Goal: Transaction & Acquisition: Book appointment/travel/reservation

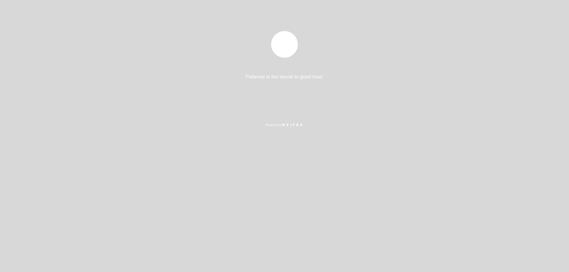
select select "es"
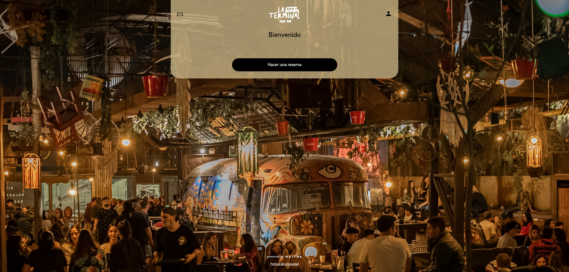
click at [302, 67] on button "Hacer una reserva" at bounding box center [284, 64] width 105 height 13
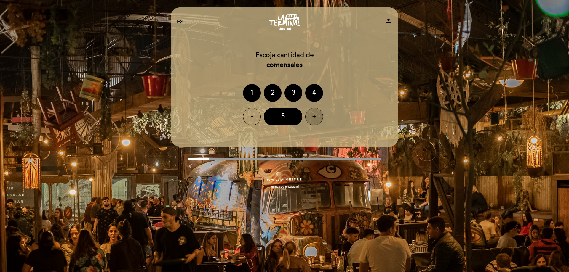
click at [318, 121] on div "+" at bounding box center [314, 117] width 18 height 18
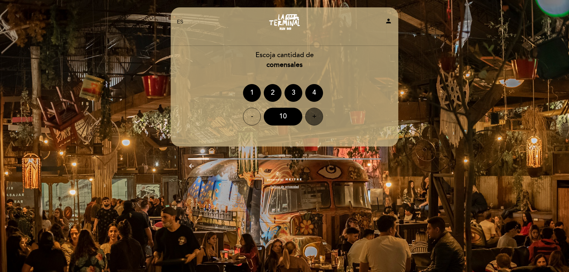
click at [318, 121] on div "+" at bounding box center [314, 117] width 18 height 18
click at [447, 73] on div "EN ES PT La Terminal Ruin Bar person Bienvenido Bienvenido, Cambiar usuario Hac…" at bounding box center [284, 136] width 569 height 272
click at [316, 117] on div "+" at bounding box center [314, 117] width 18 height 18
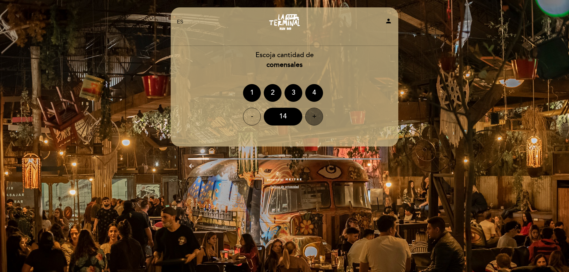
click at [316, 117] on div "+" at bounding box center [314, 117] width 18 height 18
click at [286, 122] on div "15" at bounding box center [283, 117] width 39 height 18
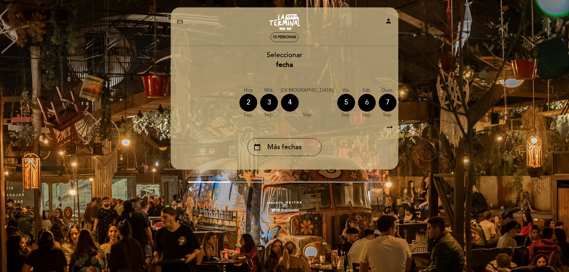
click at [358, 103] on div "6" at bounding box center [367, 103] width 18 height 18
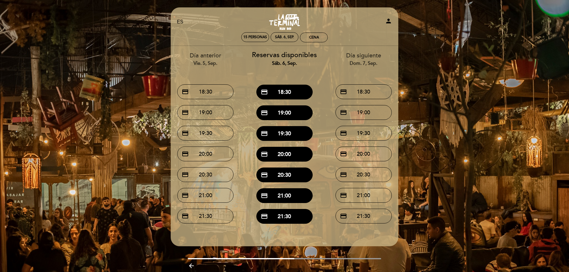
scroll to position [23, 0]
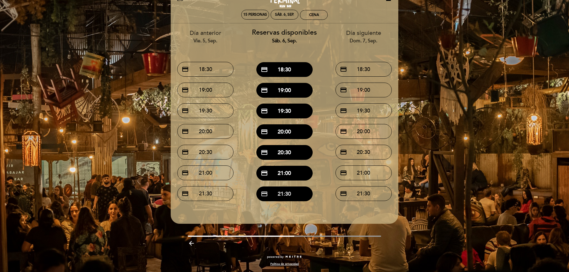
click at [291, 197] on button "credit_card 21:30" at bounding box center [284, 194] width 56 height 15
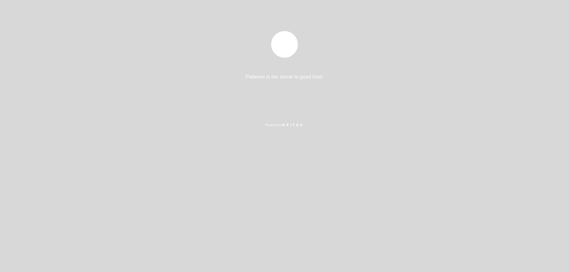
select select "es"
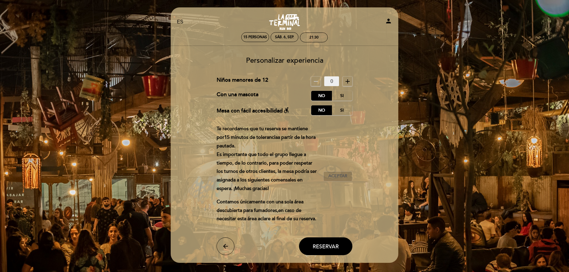
click at [336, 180] on span "Aceptar" at bounding box center [338, 176] width 19 height 6
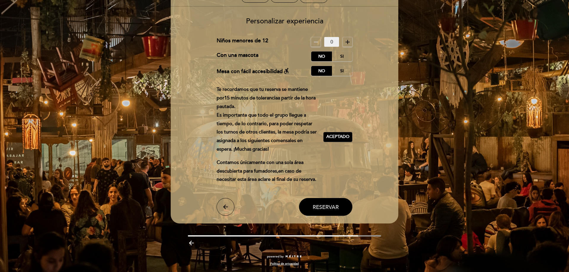
click at [331, 211] on span "Reservar" at bounding box center [326, 207] width 26 height 7
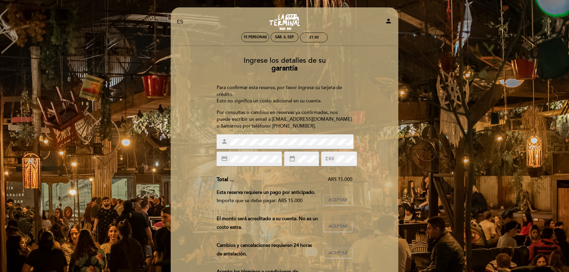
scroll to position [60, 0]
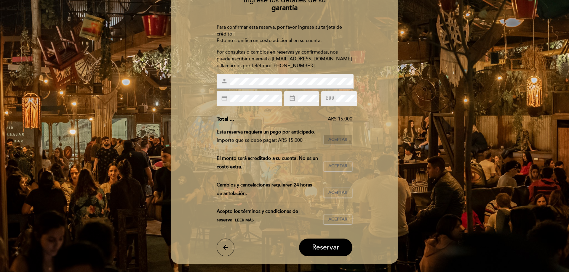
click at [346, 143] on span "Aceptar" at bounding box center [338, 140] width 19 height 6
click at [329, 170] on span "Aceptar" at bounding box center [338, 166] width 19 height 6
click at [339, 196] on span "Aceptar" at bounding box center [338, 193] width 19 height 6
click at [337, 223] on span "Aceptar" at bounding box center [338, 220] width 19 height 6
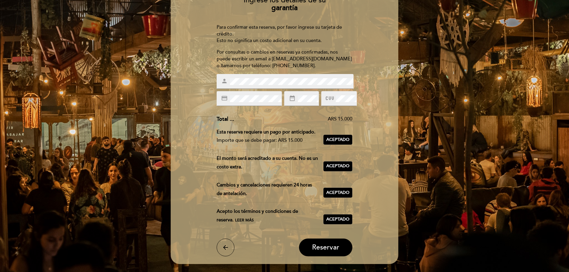
click at [363, 131] on div "Ingrese los detalles de su garantía Para confirmar esta reserva, por favor ingr…" at bounding box center [284, 124] width 219 height 265
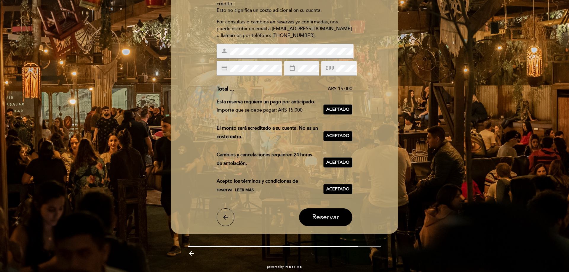
click at [334, 222] on span "Reservar" at bounding box center [325, 217] width 27 height 8
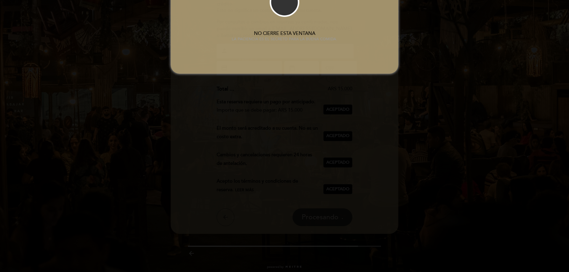
scroll to position [0, 0]
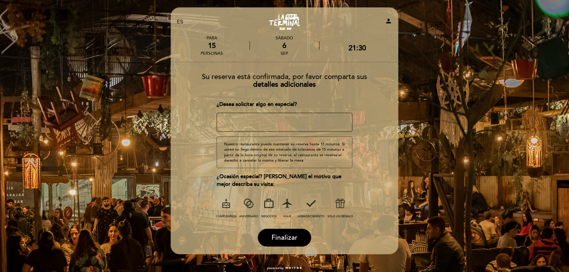
click at [227, 204] on icon at bounding box center [226, 203] width 15 height 15
click at [299, 236] on button "Finalizar" at bounding box center [284, 238] width 53 height 18
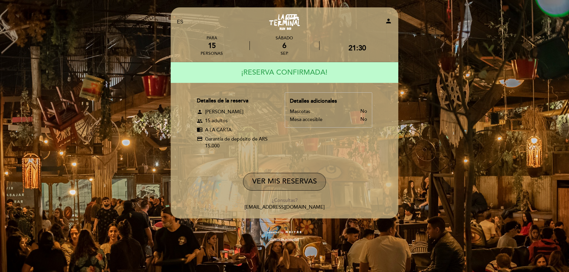
click at [291, 179] on button "VER MIS RESERVAS" at bounding box center [284, 182] width 83 height 18
select select "es"
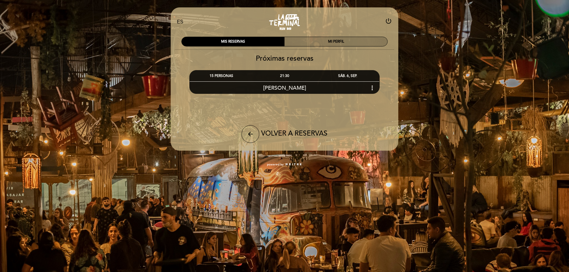
click at [337, 38] on div "MI PERFIL" at bounding box center [336, 41] width 103 height 9
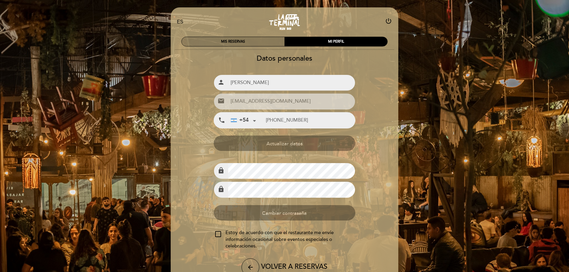
click at [256, 41] on div "MIS RESERVAS" at bounding box center [233, 41] width 103 height 9
